Goal: Check status: Check status

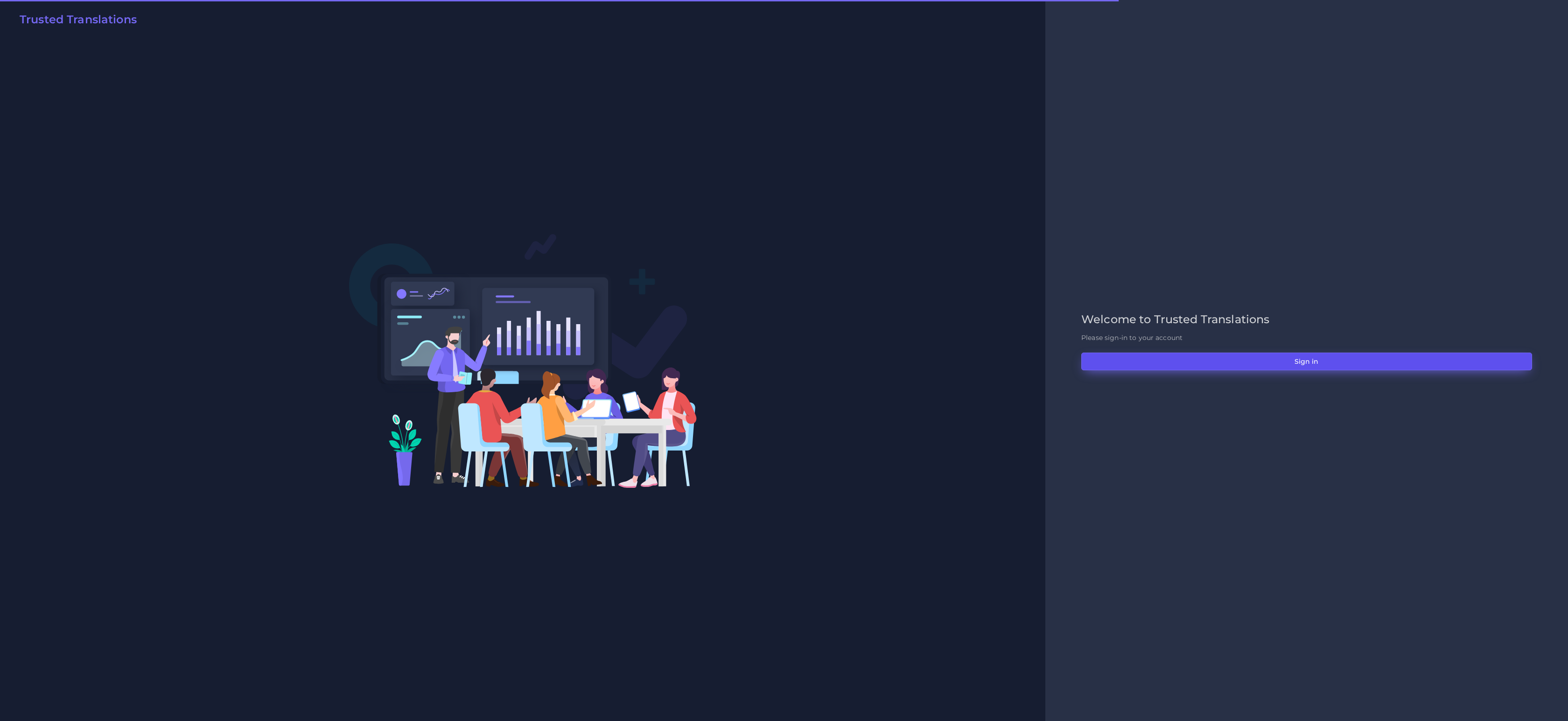
click at [1290, 363] on button "Sign in" at bounding box center [1306, 361] width 451 height 18
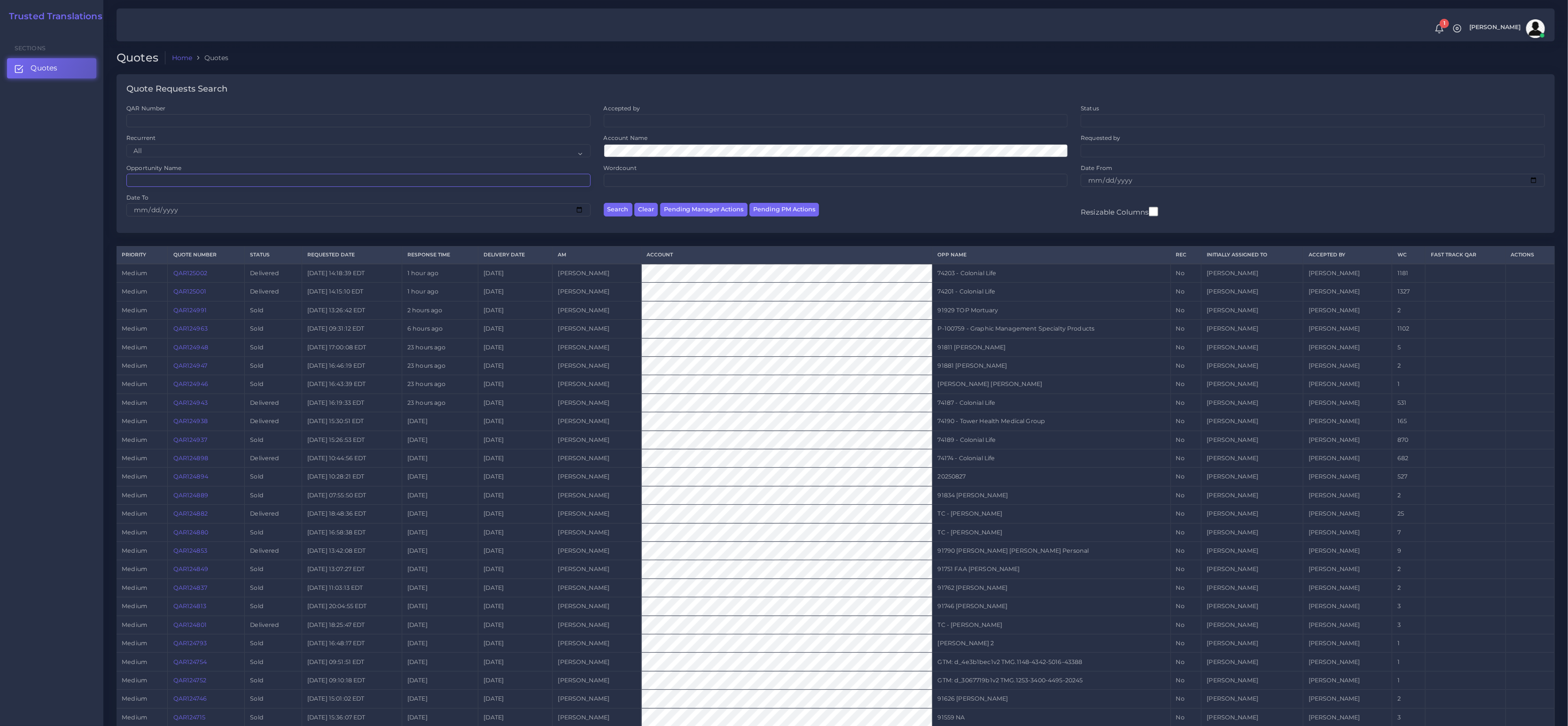
click at [168, 182] on input "Opportunity Name" at bounding box center [358, 180] width 464 height 13
paste input "74190"
type input "74190"
click at [604, 203] on button "Search" at bounding box center [618, 210] width 29 height 13
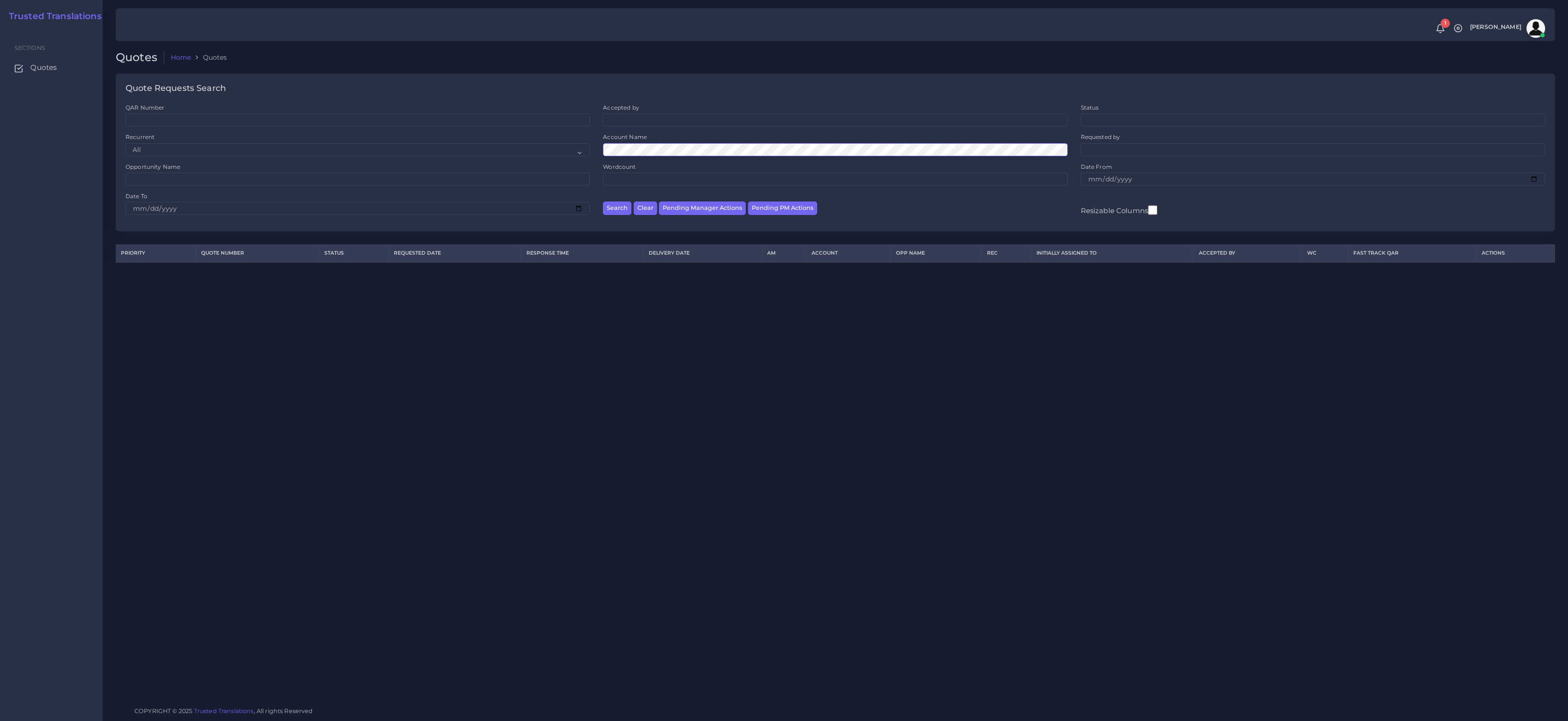
click at [575, 149] on div "QAR Number Accepted by All [PERSON_NAME] [PERSON_NAME] [PERSON_NAME] [PERSON_NA…" at bounding box center [836, 162] width 1433 height 119
click at [235, 185] on input "Opportunity Name" at bounding box center [357, 179] width 464 height 13
paste input "74190"
type input "74190"
click at [603, 201] on button "Search" at bounding box center [617, 208] width 29 height 13
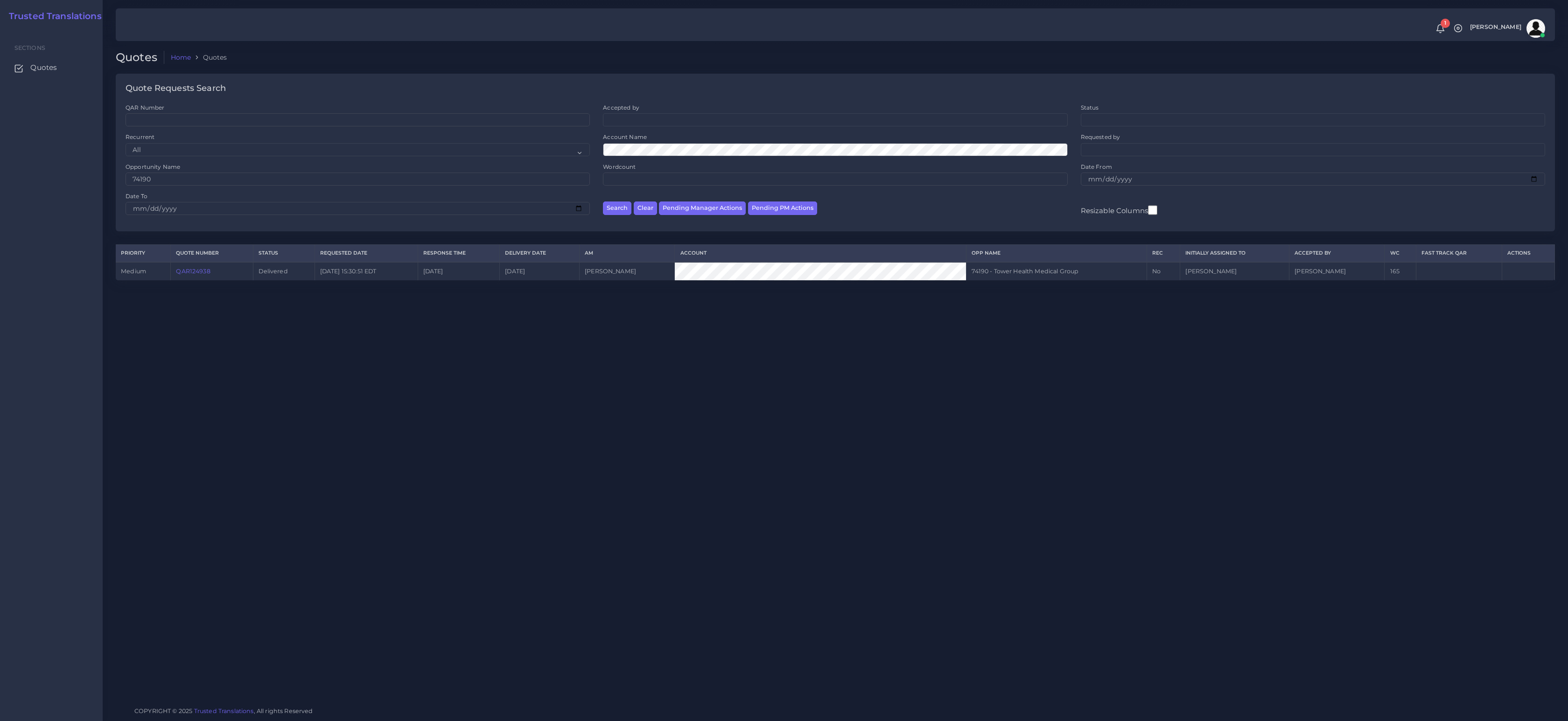
click at [191, 270] on link "QAR124938" at bounding box center [193, 271] width 34 height 7
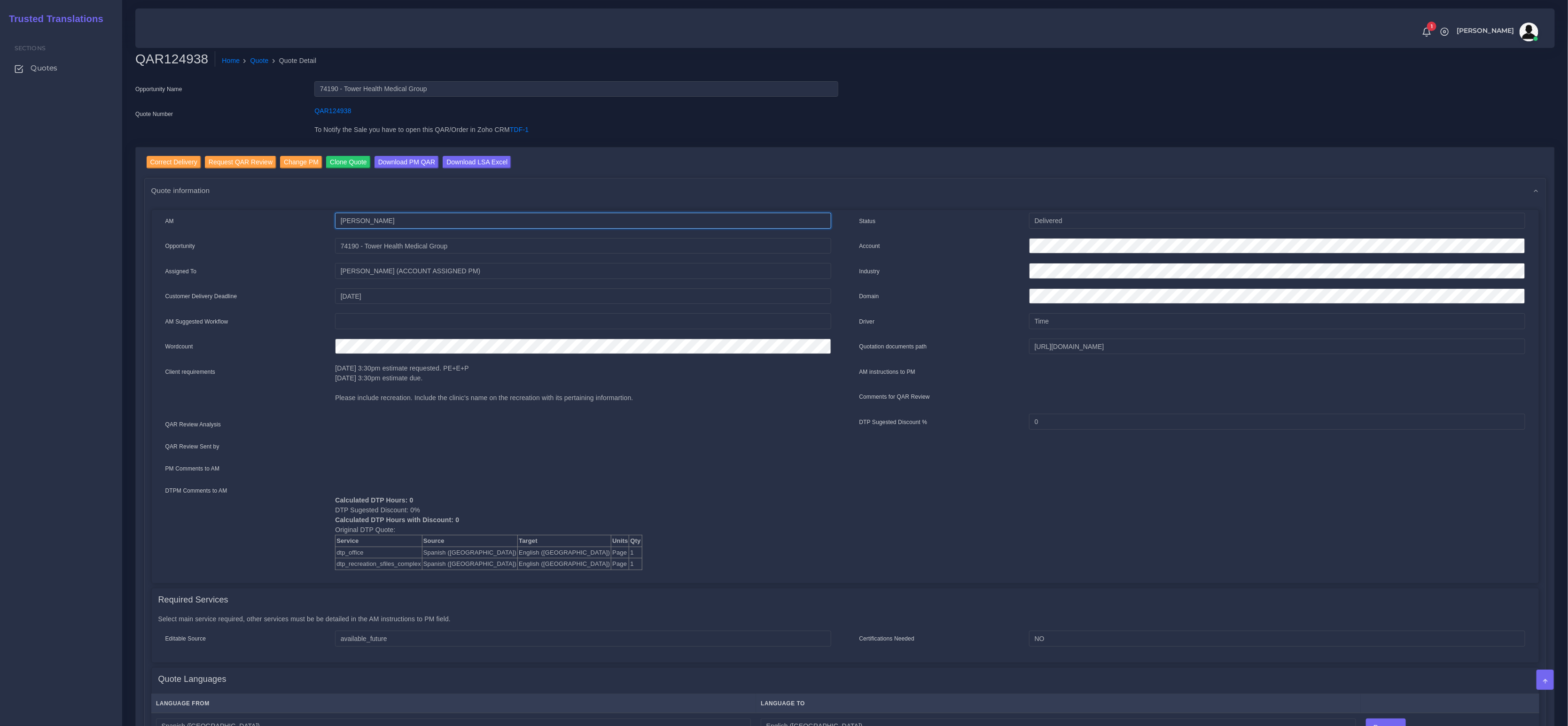
click at [611, 216] on input "[PERSON_NAME]" at bounding box center [583, 221] width 496 height 16
click at [527, 195] on div "Quote information" at bounding box center [845, 190] width 1401 height 24
click at [478, 157] on input "Download LSA Excel" at bounding box center [477, 162] width 69 height 13
click at [268, 65] on link "Quote" at bounding box center [260, 61] width 18 height 10
